Goal: Information Seeking & Learning: Learn about a topic

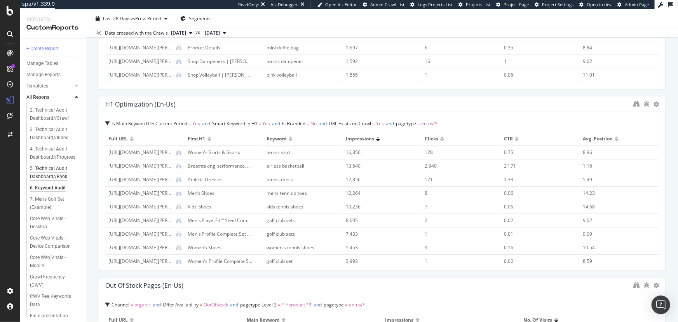
scroll to position [35, 0]
click at [62, 157] on div "5. Technical Audit Dashboard//Rank" at bounding box center [53, 155] width 46 height 16
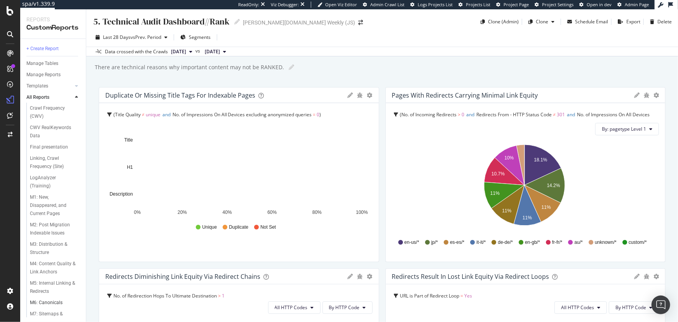
scroll to position [263, 0]
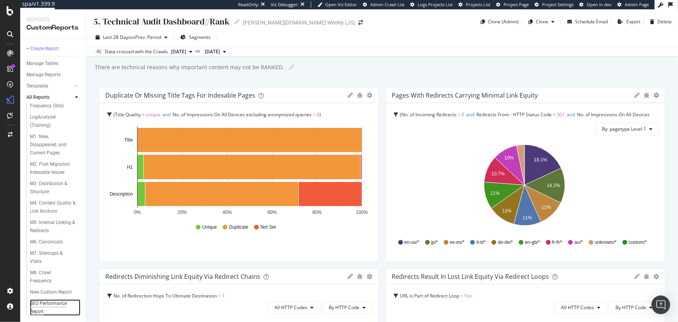
click at [56, 303] on div "SEO Performance Report" at bounding box center [52, 307] width 44 height 16
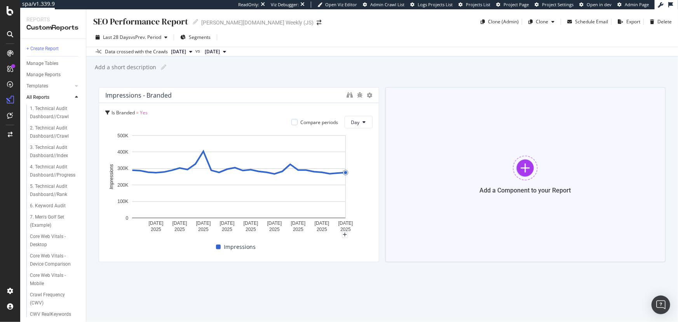
click at [518, 169] on div at bounding box center [525, 167] width 25 height 25
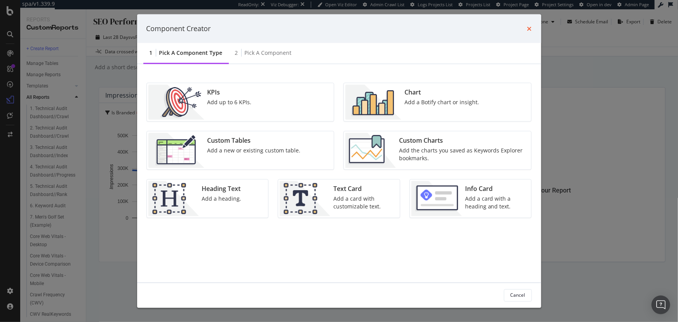
click at [527, 28] on icon "times" at bounding box center [529, 28] width 5 height 6
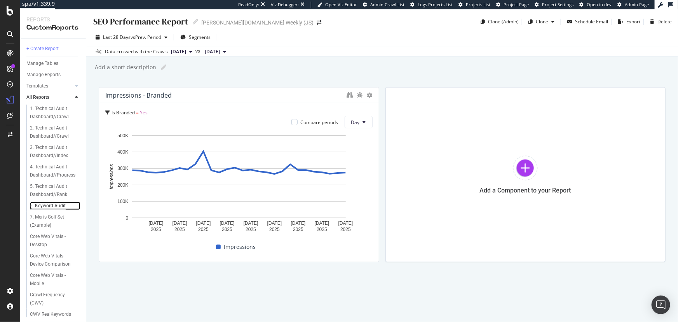
click at [54, 202] on div "6. Keyword Audit" at bounding box center [48, 206] width 36 height 8
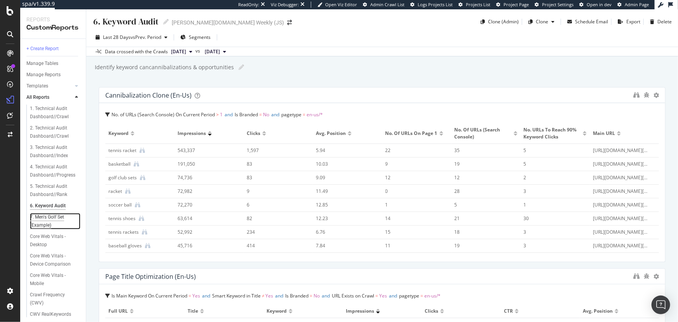
click at [57, 218] on div "7. Men's Golf Set (Example)" at bounding box center [52, 221] width 44 height 16
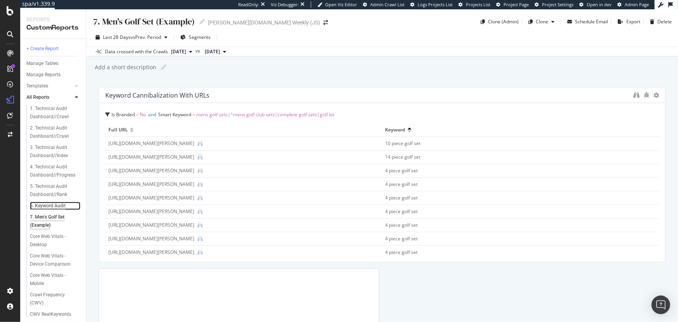
click at [51, 204] on div "6. Keyword Audit" at bounding box center [48, 206] width 36 height 8
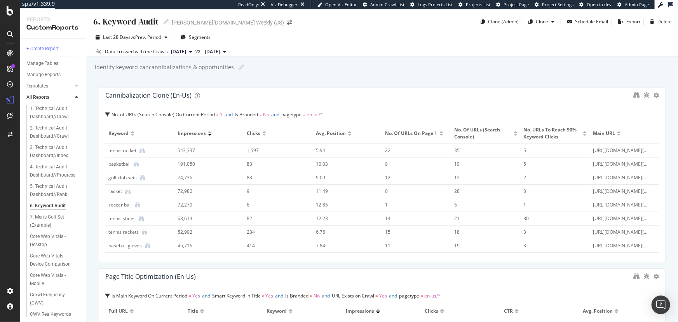
click at [627, 148] on div "https://www.wilson.com/en-us/product/us-open-blx-100-tns-rkt-wr08270" at bounding box center [621, 150] width 57 height 7
click at [595, 149] on div "https://www.wilson.com/en-us/product/us-open-blx-100-tns-rkt-wr08270" at bounding box center [621, 150] width 57 height 7
click at [593, 149] on div "https://www.wilson.com/en-us/product/us-open-blx-100-tns-rkt-wr08270" at bounding box center [621, 150] width 57 height 7
drag, startPoint x: 584, startPoint y: 149, endPoint x: 634, endPoint y: 149, distance: 49.7
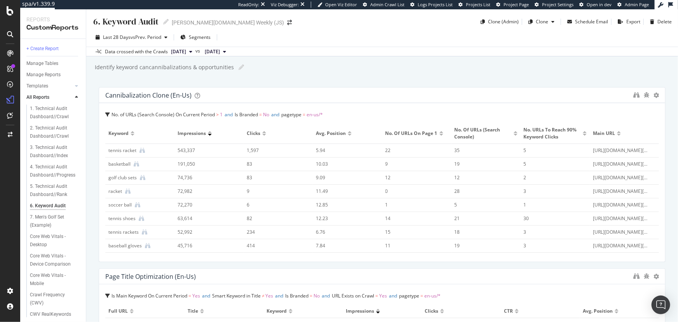
click at [634, 149] on div "https://www.wilson.com/en-us/product/us-open-blx-100-tns-rkt-wr08270" at bounding box center [621, 150] width 57 height 7
click at [633, 93] on icon "binoculars" at bounding box center [636, 95] width 6 height 6
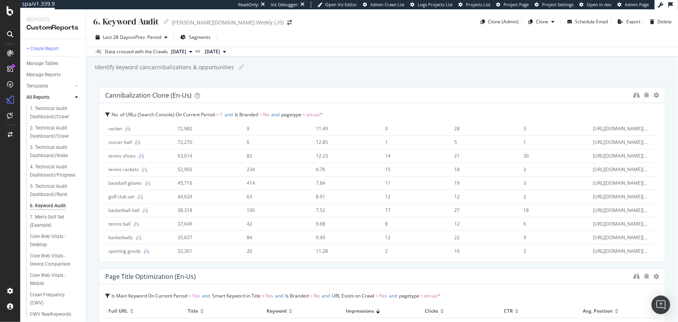
scroll to position [176, 0]
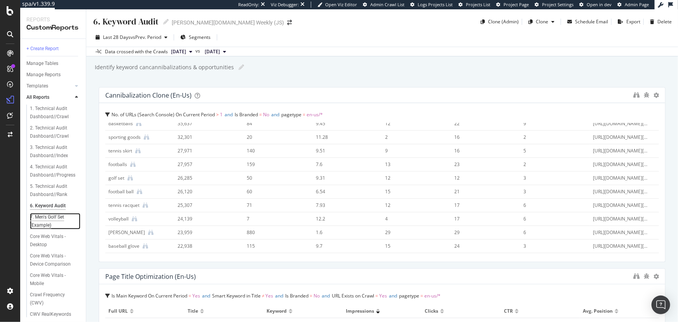
click at [56, 219] on div "7. Men's Golf Set (Example)" at bounding box center [52, 221] width 44 height 16
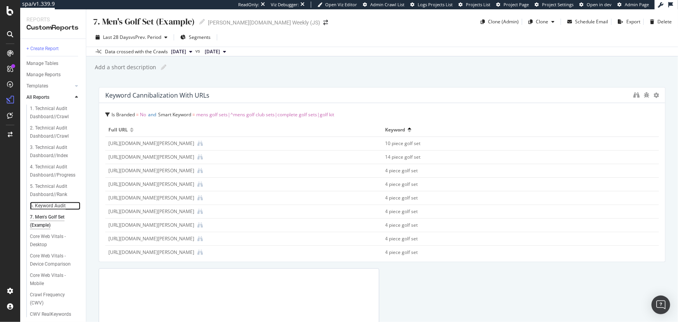
click at [56, 205] on div "6. Keyword Audit" at bounding box center [48, 206] width 36 height 8
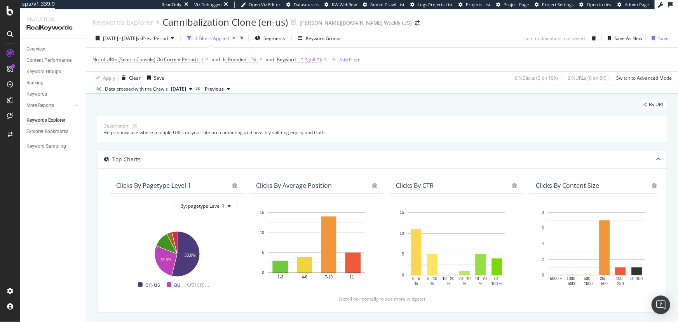
scroll to position [126, 0]
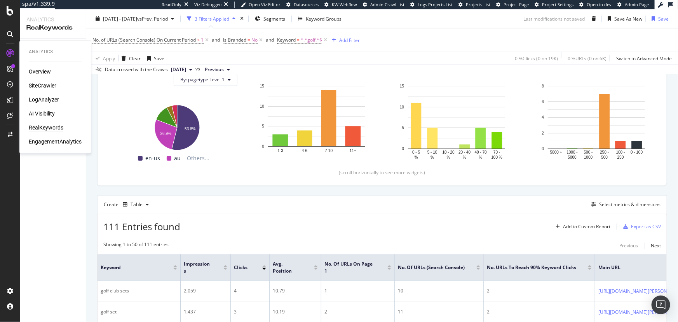
click at [37, 63] on div "Analytics Overview SiteCrawler LogAnalyzer AI Visibility RealKeywords Engagemen…" at bounding box center [55, 97] width 65 height 110
click at [37, 66] on div "Analytics Overview SiteCrawler LogAnalyzer AI Visibility RealKeywords Engagemen…" at bounding box center [55, 97] width 65 height 110
click at [38, 69] on div "Overview" at bounding box center [40, 72] width 22 height 8
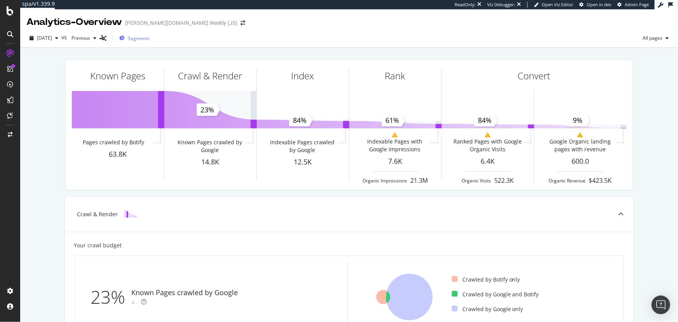
click at [141, 41] on div "Segments" at bounding box center [134, 38] width 30 height 12
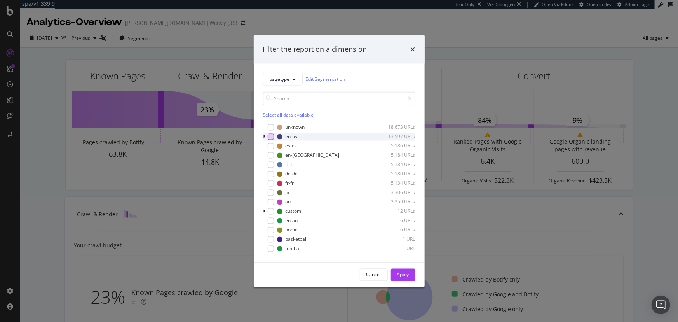
click at [269, 135] on div "modal" at bounding box center [271, 136] width 6 height 6
click at [406, 274] on div "Apply" at bounding box center [403, 274] width 12 height 7
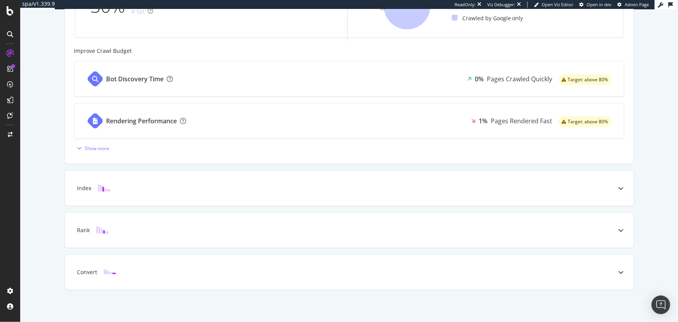
scroll to position [291, 0]
click at [619, 189] on icon at bounding box center [621, 187] width 5 height 5
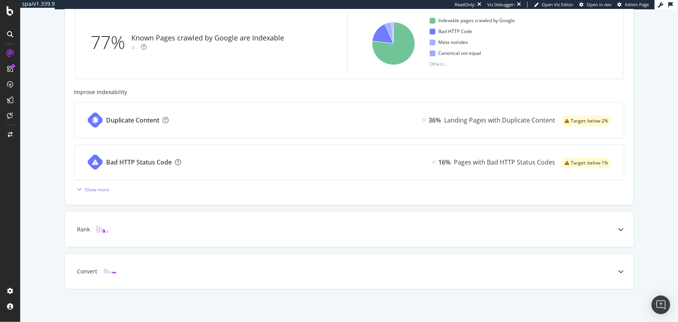
click at [100, 197] on div "Your Indexability 77% Known Pages crawled by Google are Indexable - Reason Craw…" at bounding box center [349, 93] width 569 height 223
click at [98, 192] on div "Show more" at bounding box center [97, 189] width 24 height 7
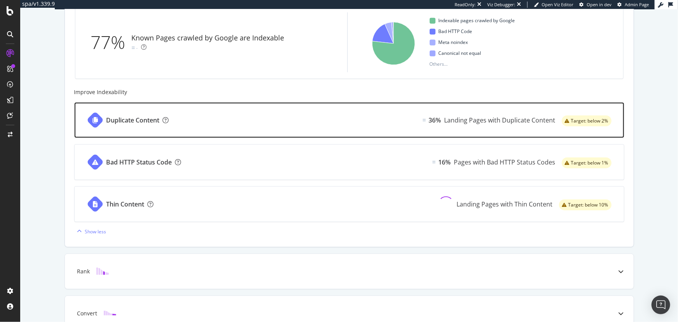
click at [144, 123] on div "Duplicate Content" at bounding box center [132, 120] width 53 height 9
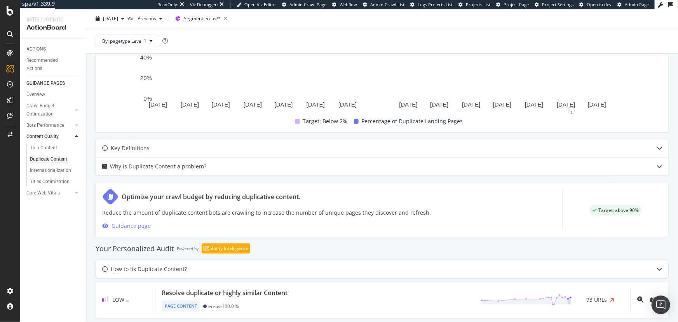
scroll to position [264, 0]
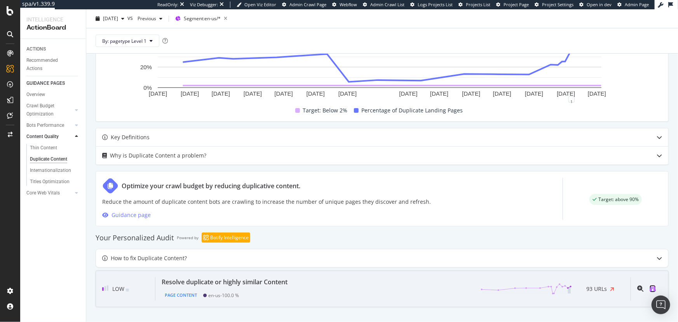
click at [650, 286] on icon "binoculars" at bounding box center [653, 288] width 6 height 6
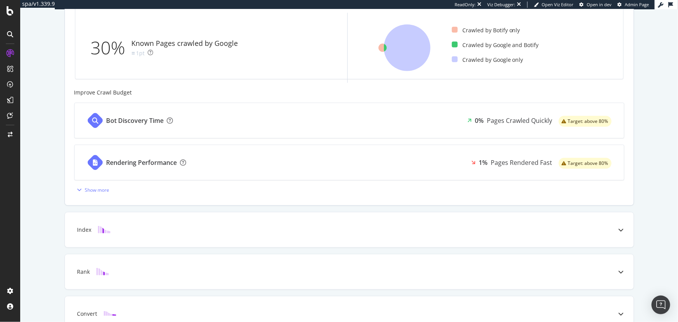
scroll to position [291, 0]
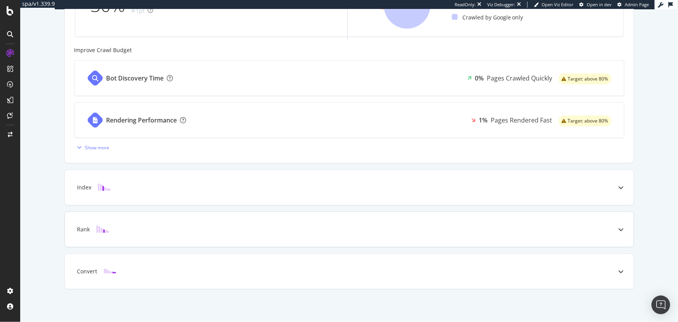
click at [598, 239] on div "Rank" at bounding box center [349, 229] width 569 height 35
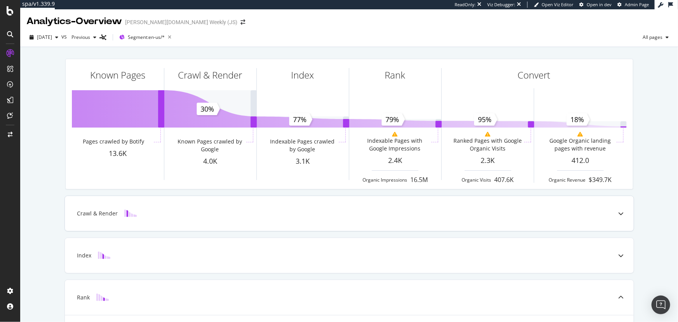
scroll to position [0, 0]
click at [99, 41] on div "Previous" at bounding box center [83, 38] width 31 height 12
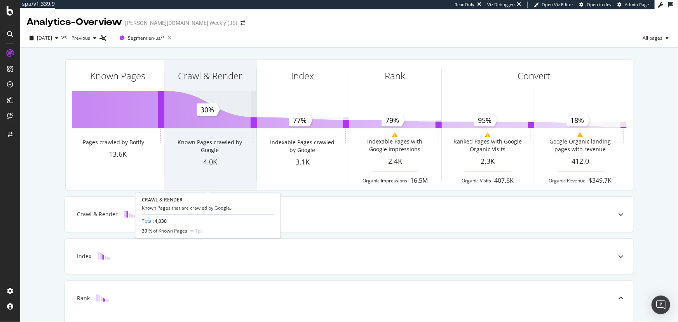
click at [218, 64] on div "Crawl & Render" at bounding box center [210, 90] width 92 height 60
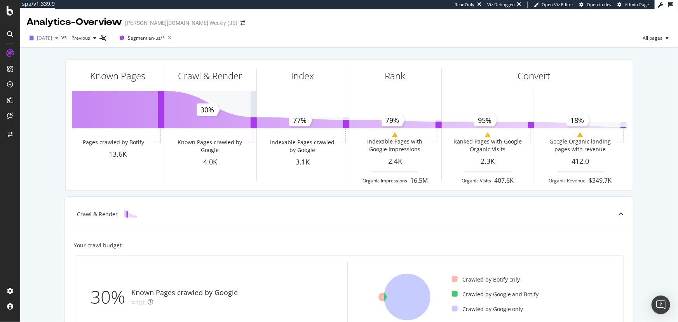
click at [61, 37] on div "button" at bounding box center [56, 38] width 9 height 5
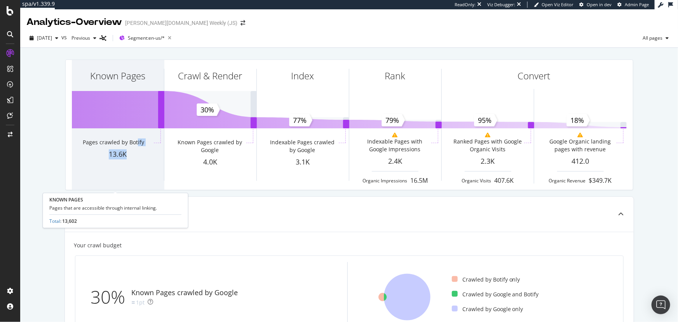
drag, startPoint x: 134, startPoint y: 138, endPoint x: 150, endPoint y: 167, distance: 32.9
click at [150, 167] on div "Known Pages Pages crawled by Botify 13.6K" at bounding box center [118, 125] width 92 height 130
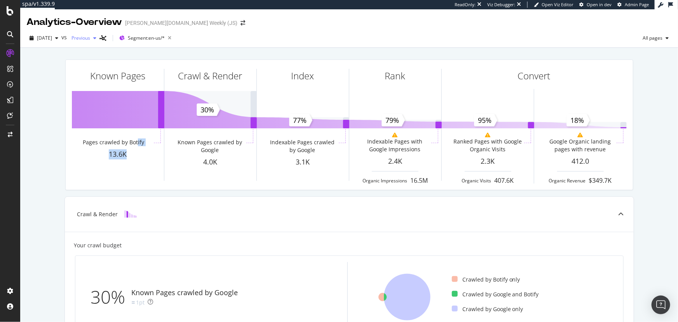
click at [90, 38] on span "Previous" at bounding box center [79, 38] width 22 height 7
click at [58, 40] on icon "button" at bounding box center [56, 38] width 3 height 5
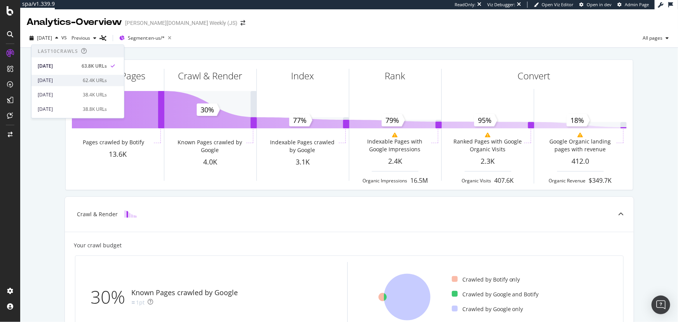
click at [71, 76] on div "2025 Oct. 5th 62.4K URLs" at bounding box center [77, 80] width 92 height 11
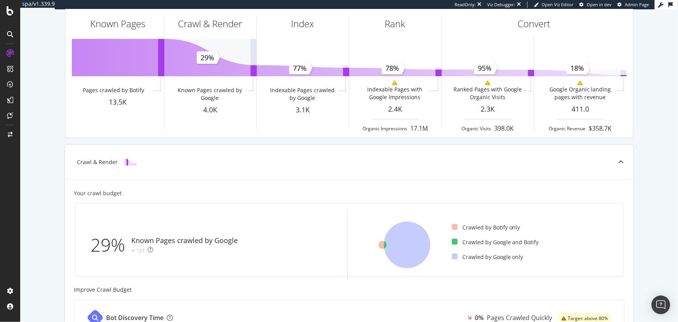
scroll to position [35, 0]
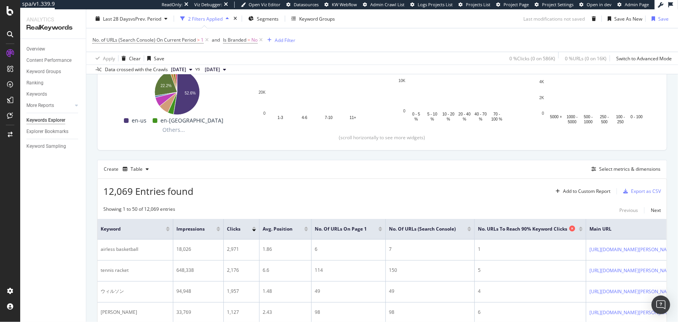
scroll to position [197, 0]
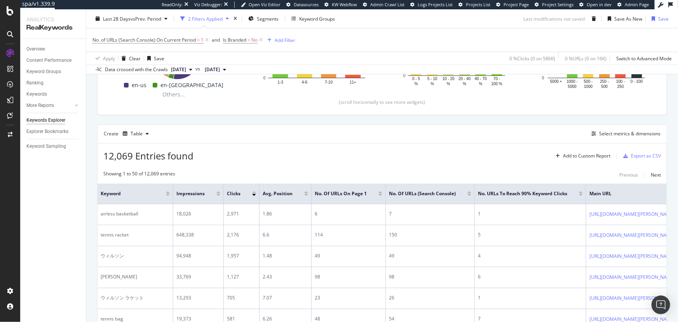
click at [220, 194] on div at bounding box center [218, 195] width 4 height 2
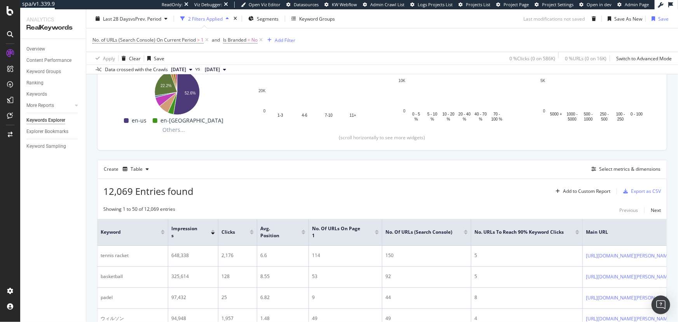
scroll to position [197, 0]
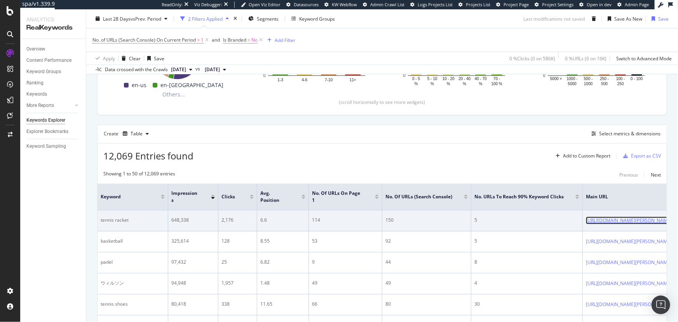
click at [607, 222] on link "[URL][DOMAIN_NAME][PERSON_NAME]" at bounding box center [629, 220] width 86 height 8
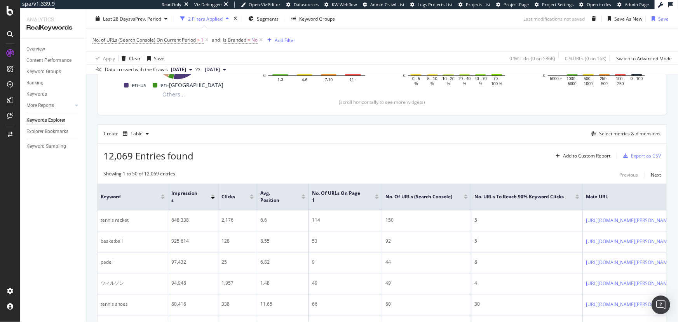
scroll to position [0, 115]
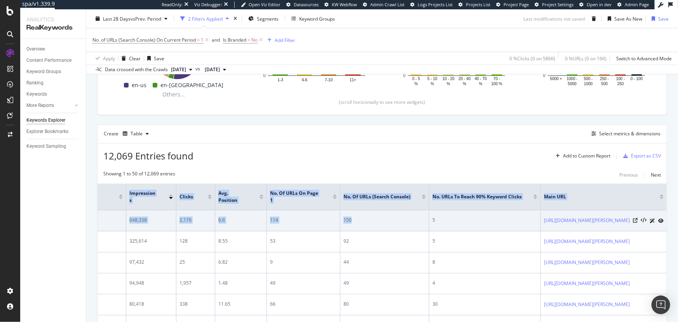
drag, startPoint x: 407, startPoint y: 213, endPoint x: 629, endPoint y: 223, distance: 222.9
click at [673, 214] on div "Keywords Explorer Cannibalization Clone (en-us) wilson.com Weekly (JS) Last 28 …" at bounding box center [382, 165] width 592 height 312
click at [629, 223] on div "[URL][DOMAIN_NAME][PERSON_NAME]" at bounding box center [604, 220] width 120 height 8
click at [633, 220] on icon at bounding box center [635, 220] width 5 height 5
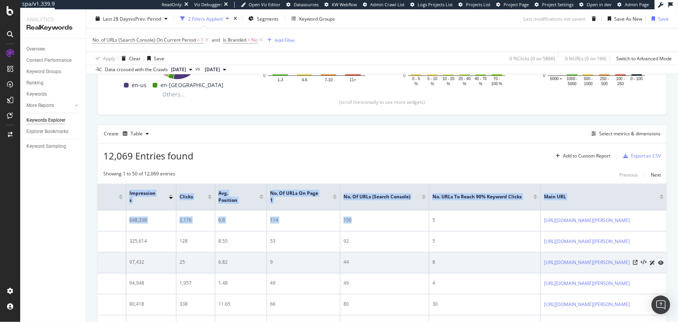
click at [270, 260] on div "9" at bounding box center [303, 261] width 67 height 7
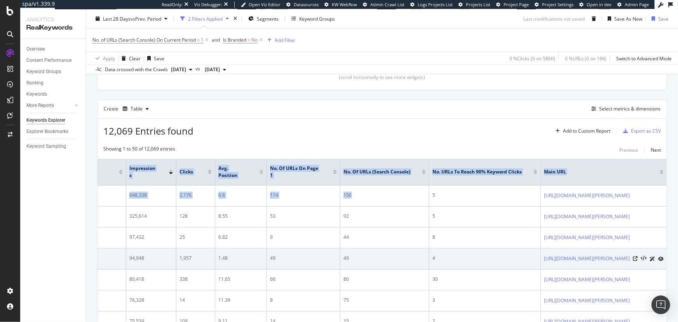
scroll to position [232, 0]
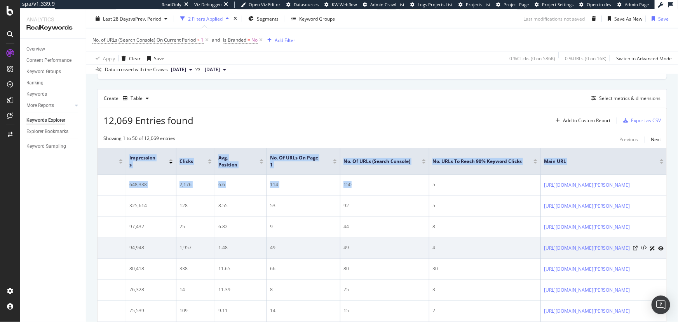
click at [343, 248] on div "49" at bounding box center [384, 247] width 82 height 7
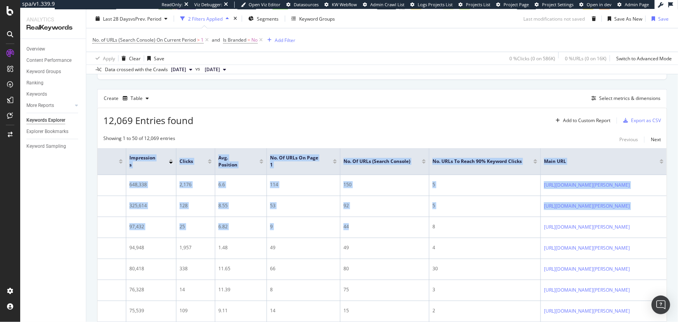
scroll to position [0, 115]
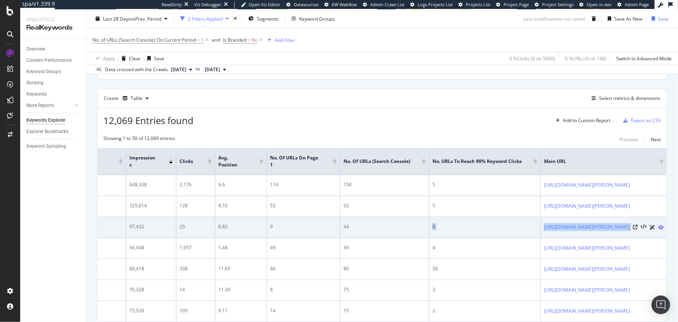
drag, startPoint x: 324, startPoint y: 229, endPoint x: 619, endPoint y: 229, distance: 294.9
click at [619, 229] on tr "padel 97,432 25 6.82 9 44 8 https://www.wilson.com/it-it/blog/padel/history-pad…" at bounding box center [361, 227] width 611 height 21
click at [215, 233] on td "6.82" at bounding box center [241, 227] width 52 height 21
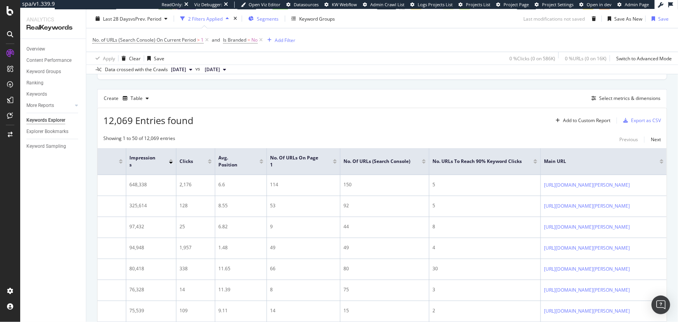
click at [260, 20] on span "Segments" at bounding box center [268, 18] width 22 height 7
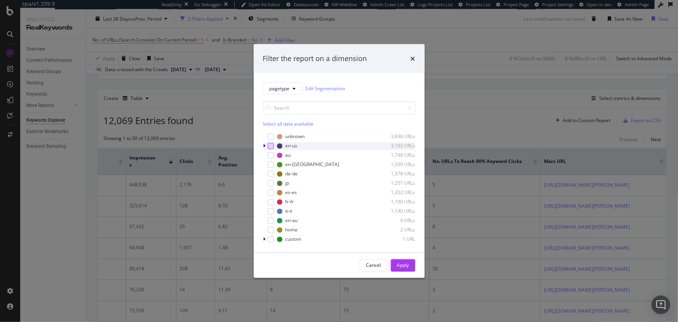
click at [271, 145] on div "modal" at bounding box center [271, 146] width 6 height 6
click at [406, 267] on div "Apply" at bounding box center [403, 265] width 12 height 7
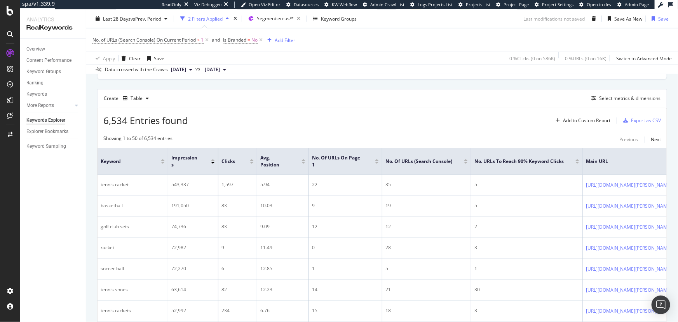
scroll to position [0, 115]
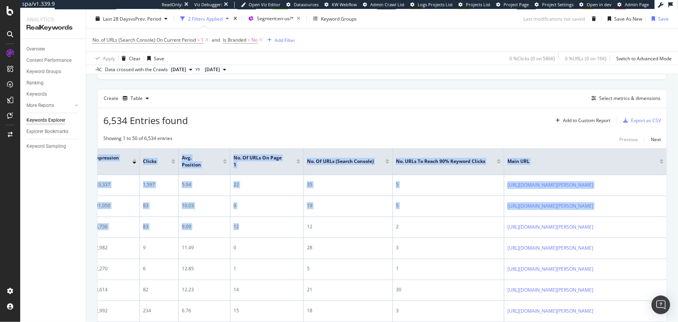
drag, startPoint x: 356, startPoint y: 244, endPoint x: 707, endPoint y: 233, distance: 351.4
click at [678, 233] on html "spa/v1.339.9 ReadOnly: Viz Debugger: Open Viz Editor Datasources KW Webflow Adm…" at bounding box center [339, 161] width 678 height 322
drag, startPoint x: 373, startPoint y: 225, endPoint x: 754, endPoint y: 225, distance: 381.9
click at [678, 225] on html "spa/v1.339.9 ReadOnly: Viz Debugger: Open Viz Editor Datasources KW Webflow Adm…" at bounding box center [339, 161] width 678 height 322
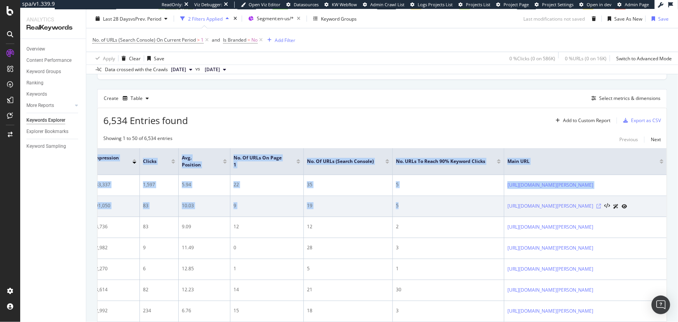
click at [601, 208] on icon at bounding box center [598, 206] width 5 height 5
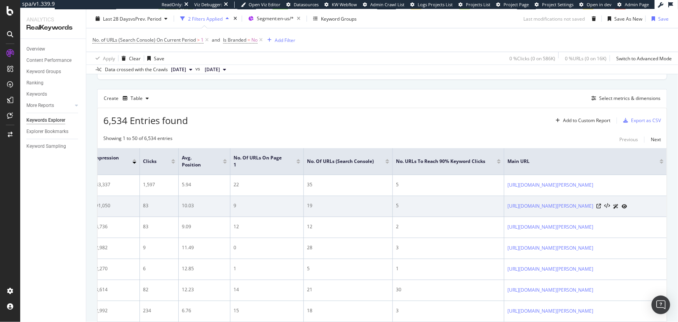
click at [233, 209] on div "9" at bounding box center [266, 205] width 67 height 7
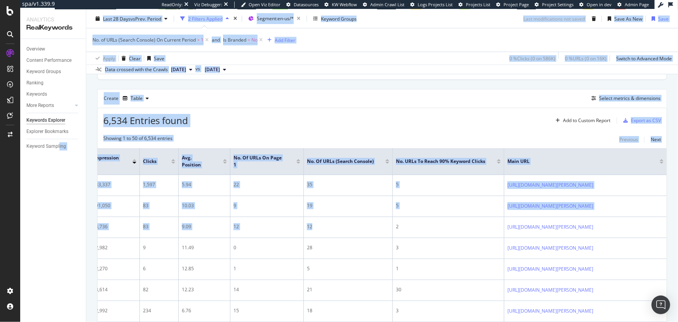
scroll to position [0, 0]
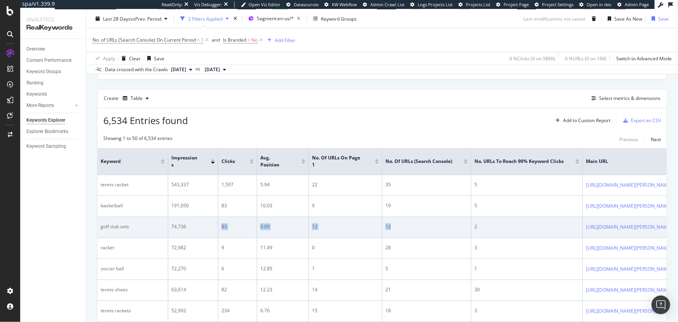
drag, startPoint x: 300, startPoint y: 246, endPoint x: 188, endPoint y: 256, distance: 112.3
click at [188, 238] on tr "golf club sets 74,736 83 9.09 12 12 2 https://www.wilson.com/en-us/product/play…" at bounding box center [422, 227] width 648 height 21
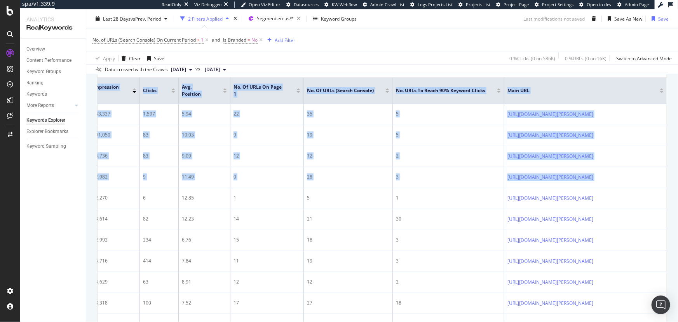
scroll to position [0, 115]
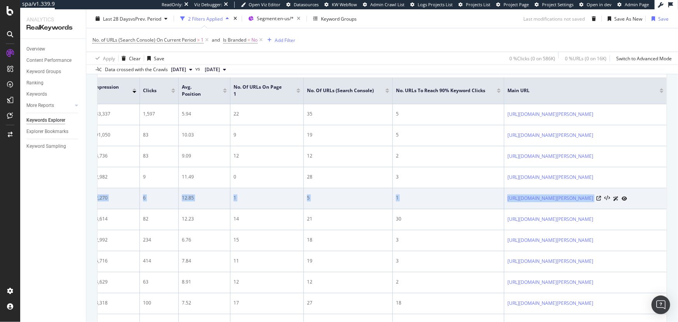
drag, startPoint x: 157, startPoint y: 214, endPoint x: 651, endPoint y: 227, distance: 494.7
click at [651, 209] on tr "soccer ball 72,270 6 12.85 1 5 1 https://www.wilson.com/en-us/soccer/soccer-bal…" at bounding box center [343, 198] width 648 height 21
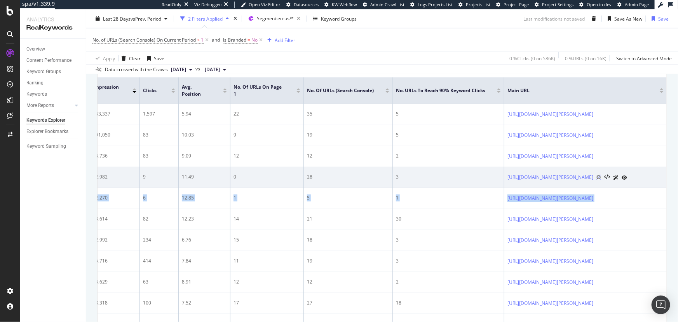
click at [601, 179] on icon at bounding box center [598, 177] width 5 height 5
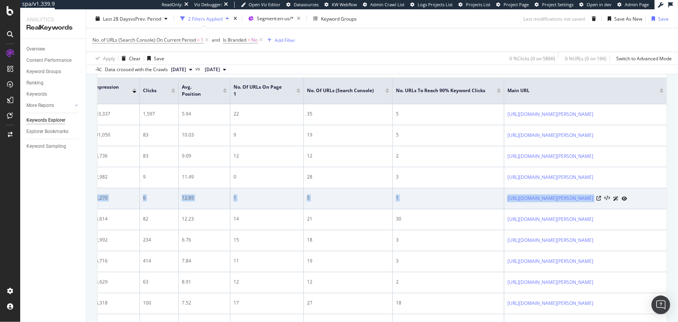
click at [233, 201] on div "1" at bounding box center [266, 197] width 67 height 7
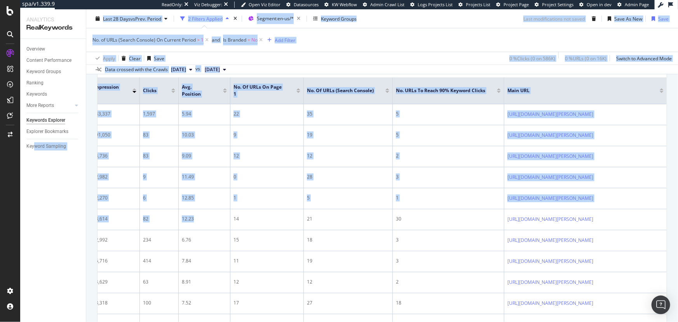
scroll to position [0, 0]
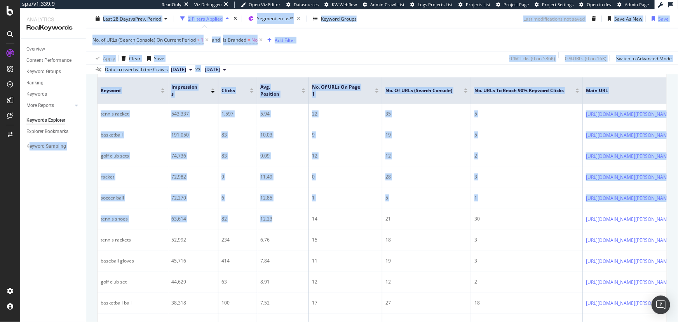
drag, startPoint x: 176, startPoint y: 230, endPoint x: 28, endPoint y: 232, distance: 147.6
click at [28, 232] on div "Analytics RealKeywords Overview Content Performance Keyword Groups Ranking Keyw…" at bounding box center [349, 165] width 658 height 312
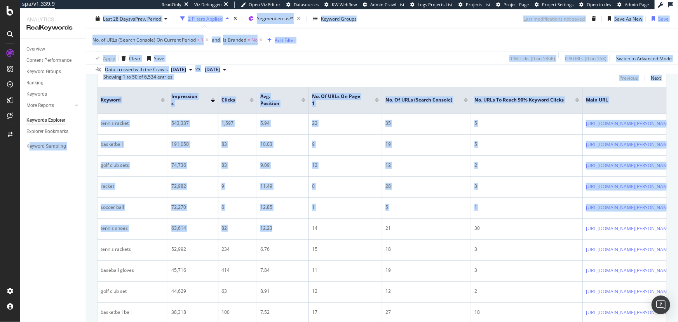
scroll to position [268, 0]
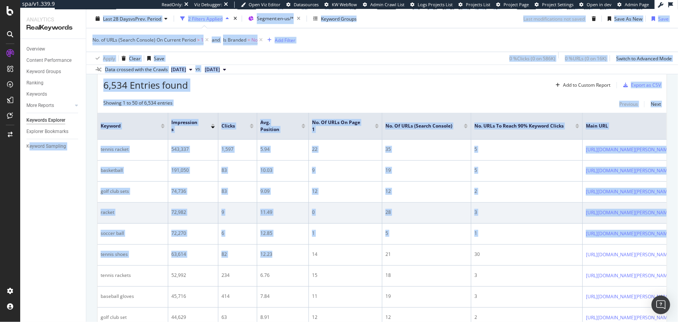
click at [208, 216] on div "72,982" at bounding box center [193, 212] width 44 height 7
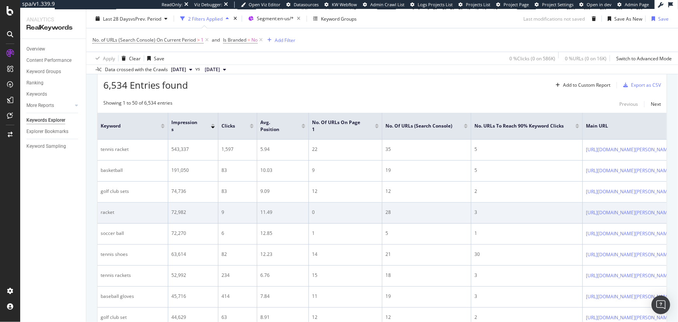
click at [313, 223] on td "0" at bounding box center [345, 212] width 73 height 21
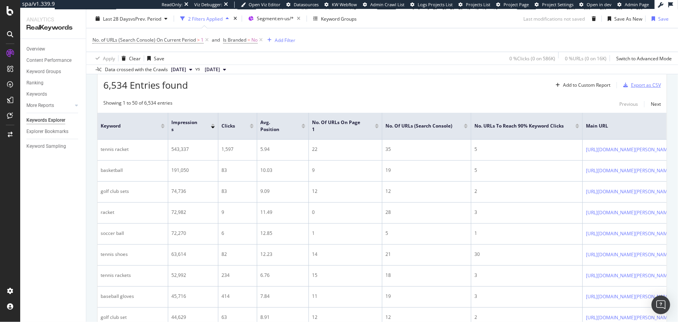
click at [635, 85] on div "Export as CSV" at bounding box center [646, 85] width 30 height 7
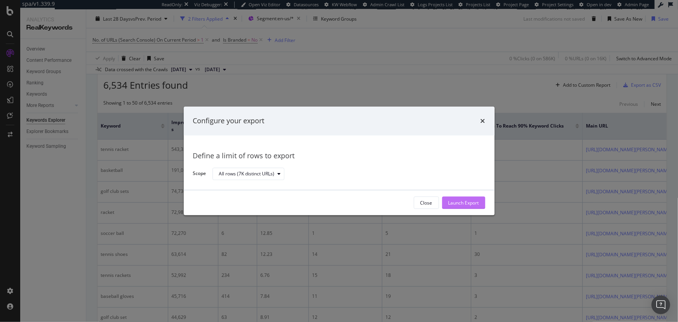
click at [468, 200] on div "Launch Export" at bounding box center [463, 202] width 31 height 7
